Goal: Information Seeking & Learning: Understand process/instructions

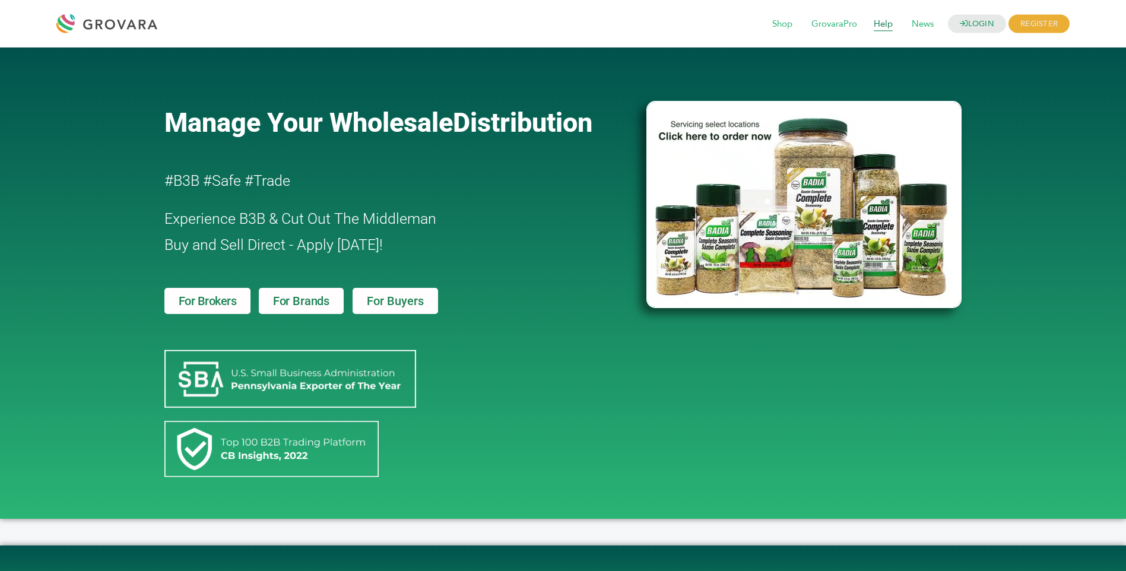
click at [880, 22] on span "Help" at bounding box center [883, 24] width 36 height 23
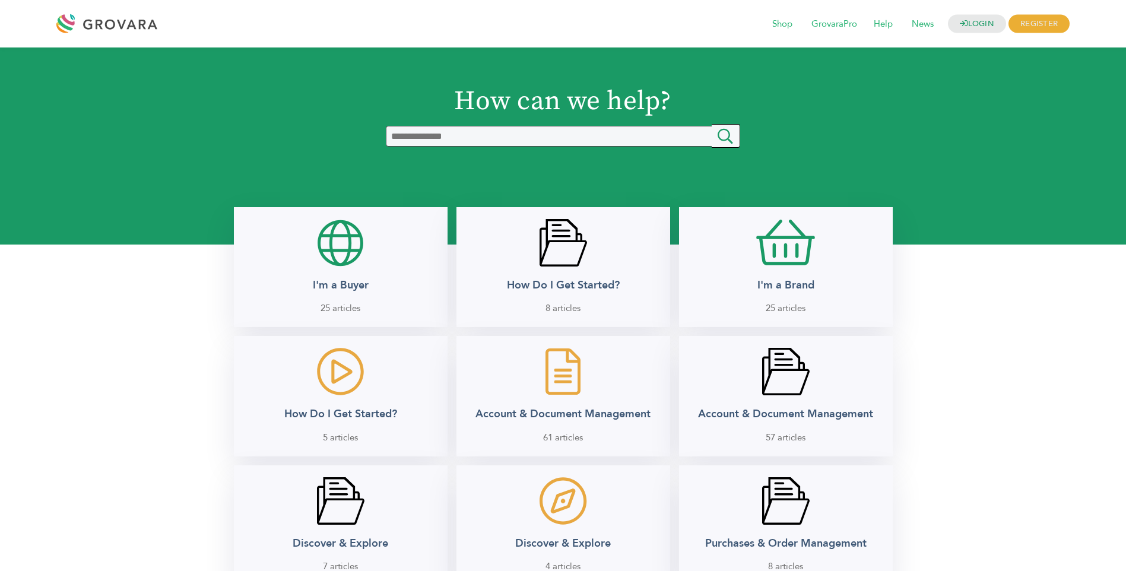
scroll to position [500, 0]
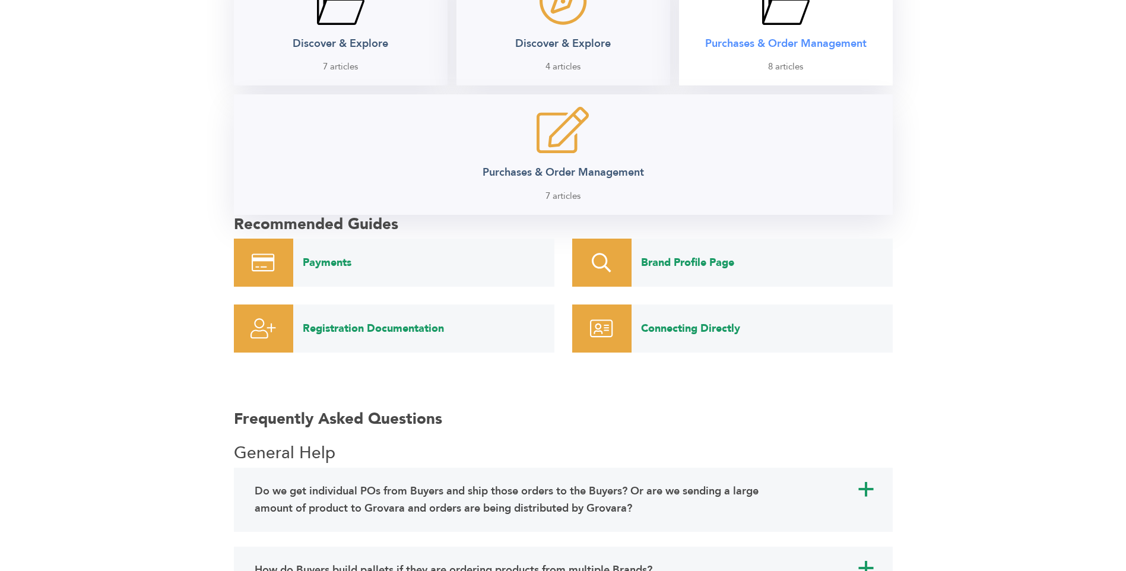
click at [798, 50] on h2 "Purchases & Order Management" at bounding box center [785, 44] width 161 height 14
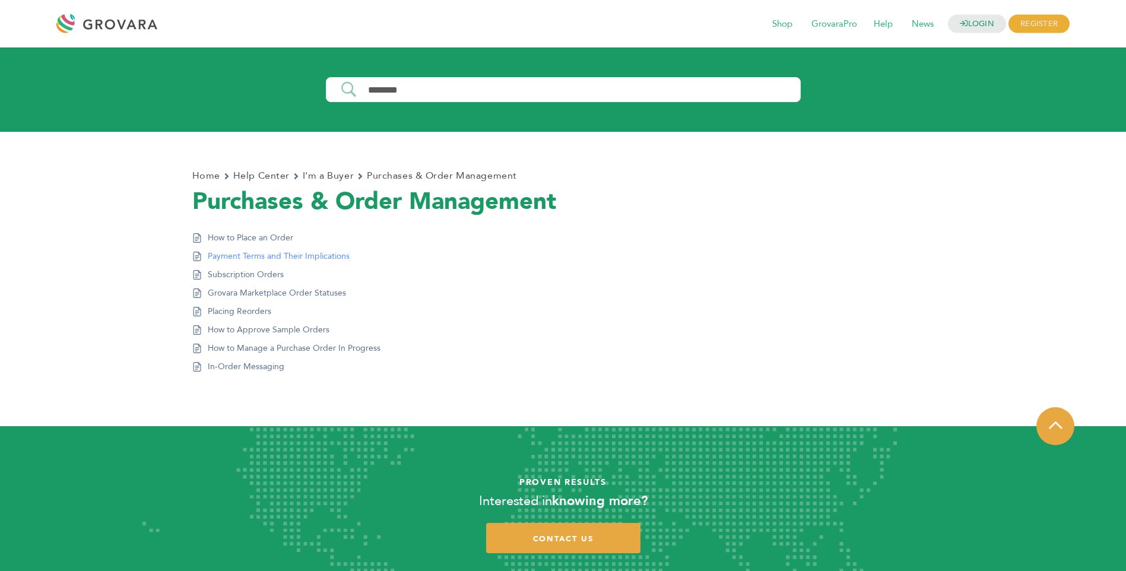
click at [248, 255] on link "Payment Terms and Their Implications" at bounding box center [279, 256] width 142 height 12
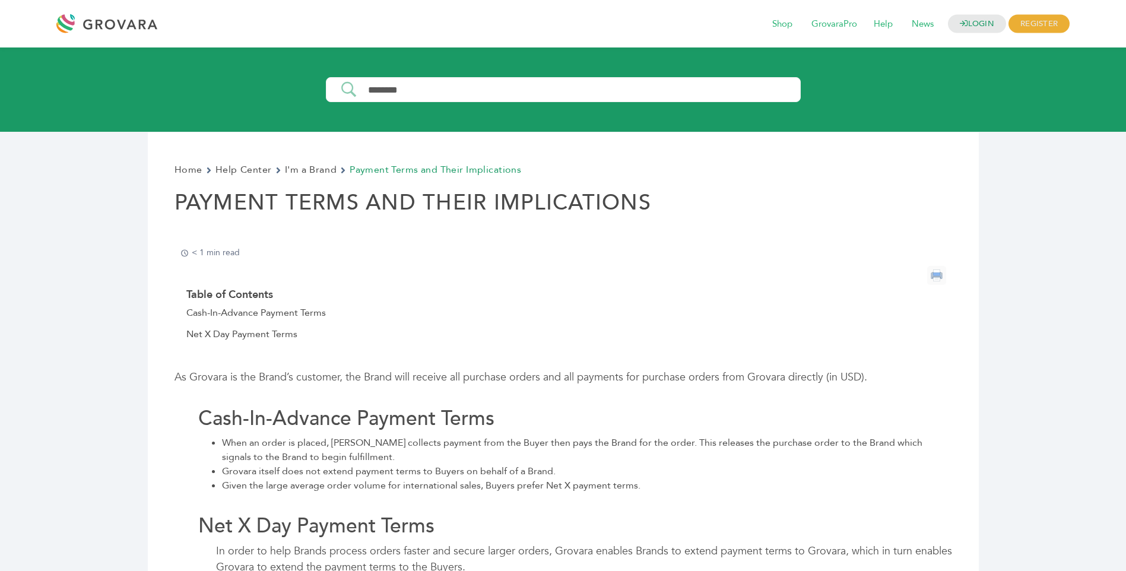
scroll to position [500, 0]
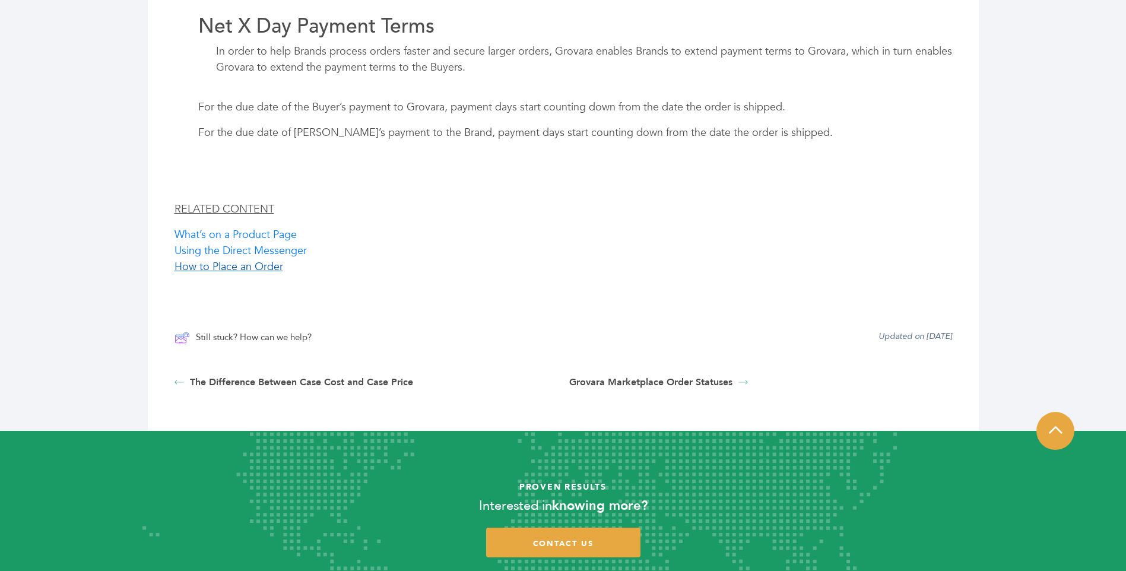
click at [248, 268] on link "How to Place an Order" at bounding box center [229, 266] width 109 height 15
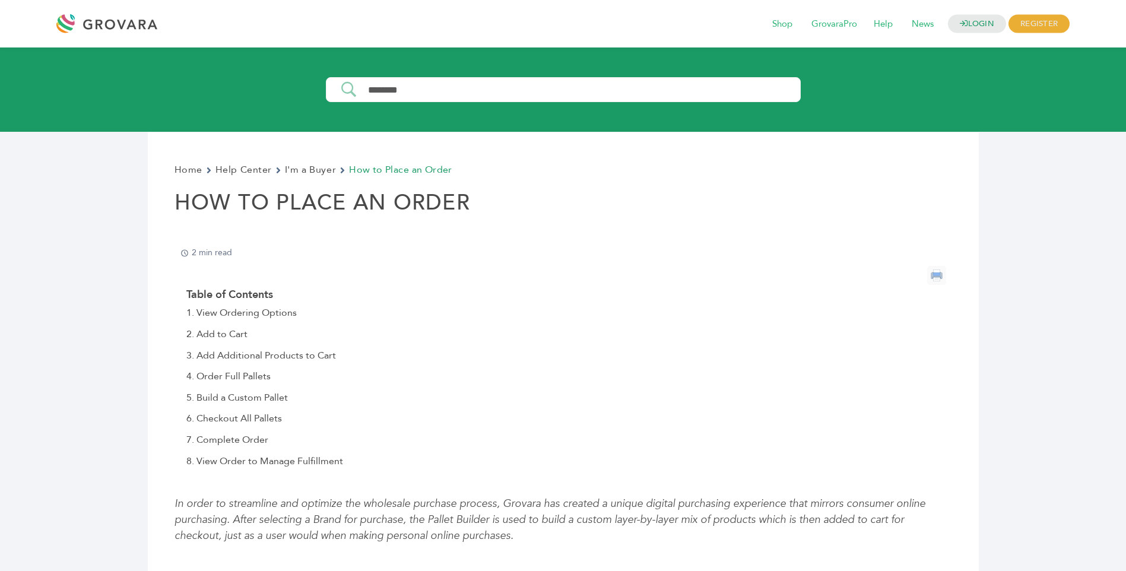
click at [378, 89] on input "Search Input" at bounding box center [578, 90] width 438 height 10
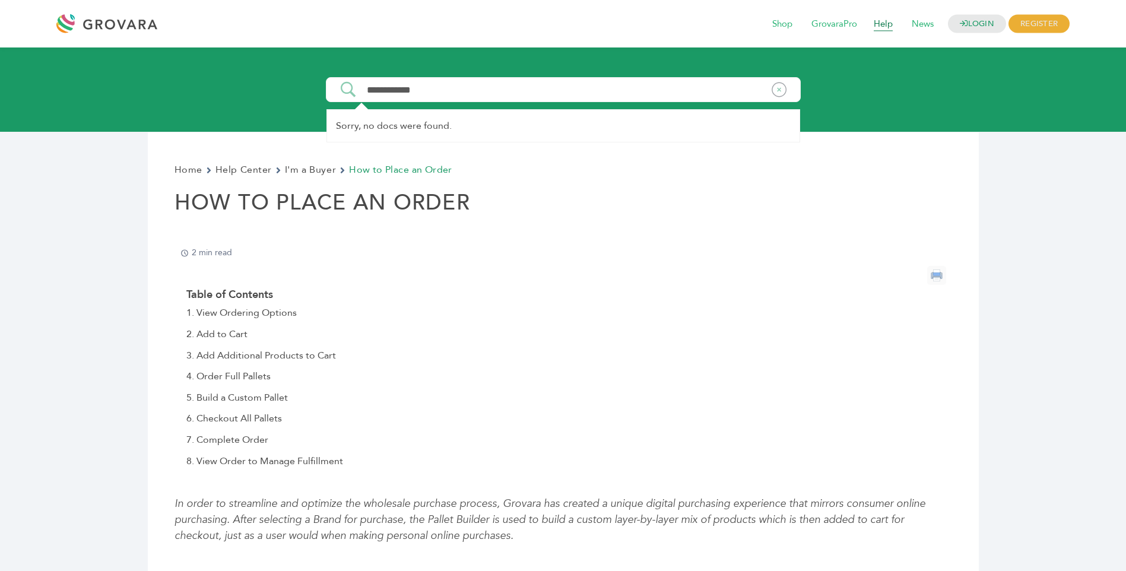
type input "**********"
click at [878, 23] on span "Help" at bounding box center [883, 24] width 36 height 23
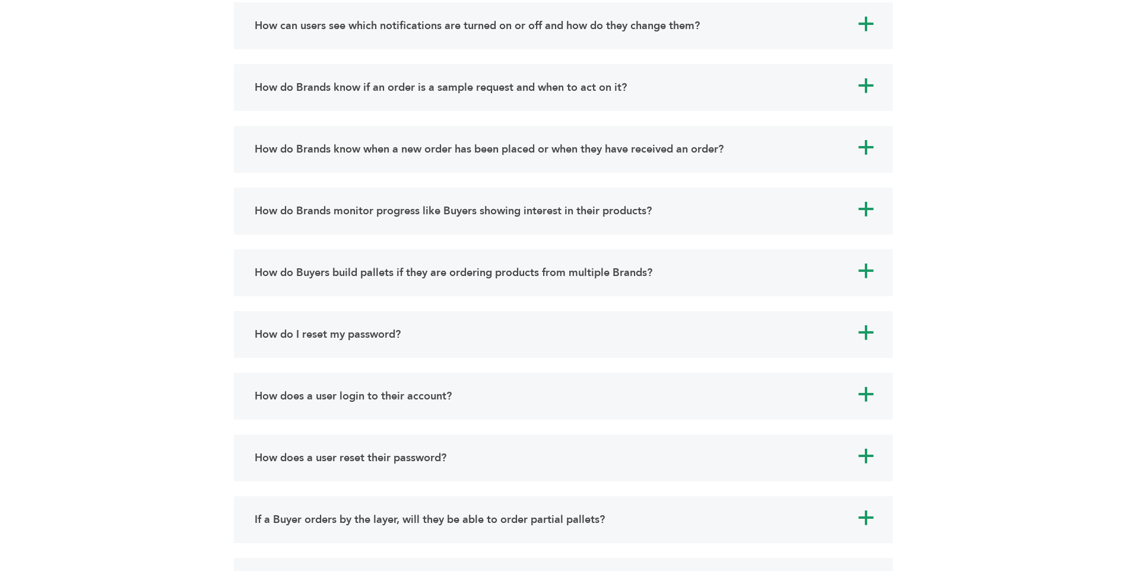
scroll to position [2498, 0]
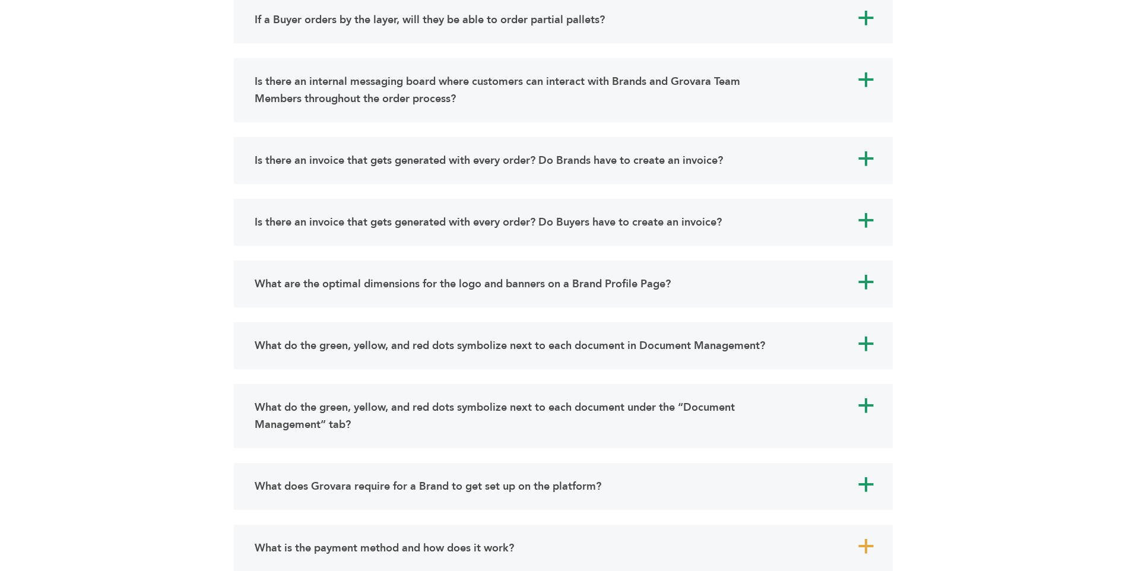
click at [864, 538] on span "a" at bounding box center [866, 547] width 18 height 18
